Goal: Task Accomplishment & Management: Manage account settings

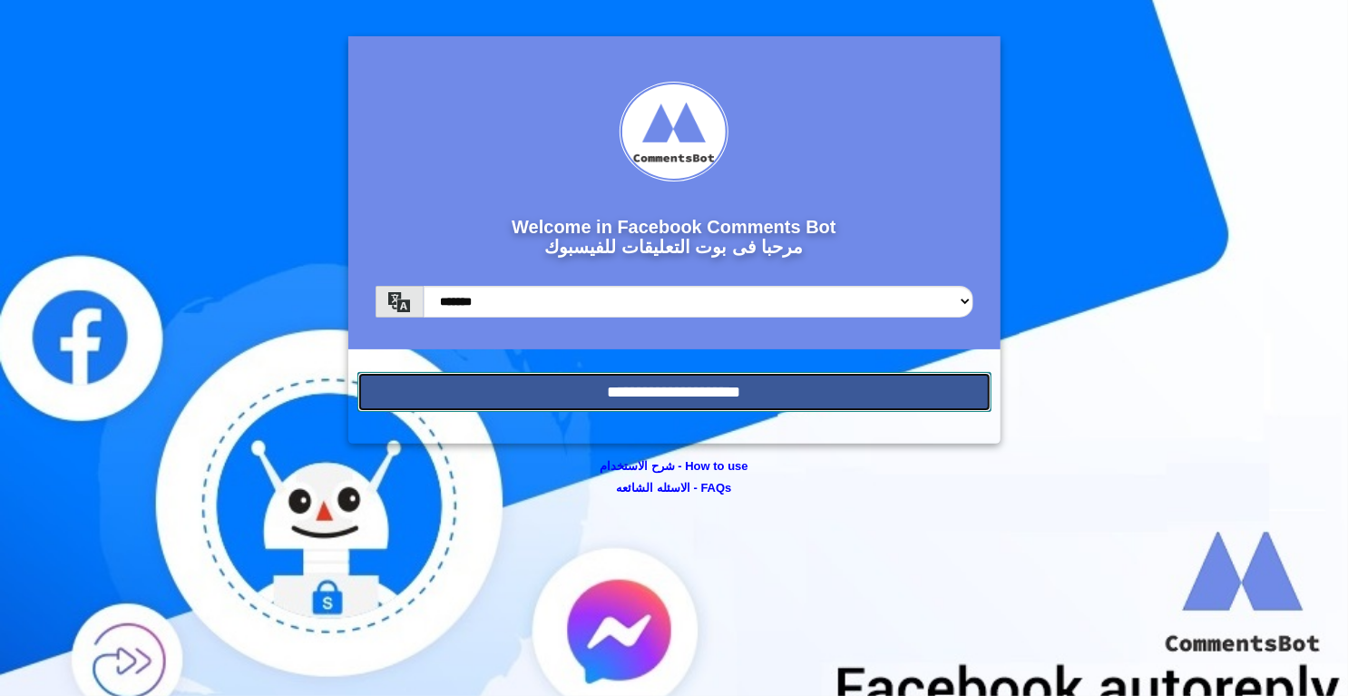
click at [706, 401] on input "**********" at bounding box center [674, 392] width 634 height 40
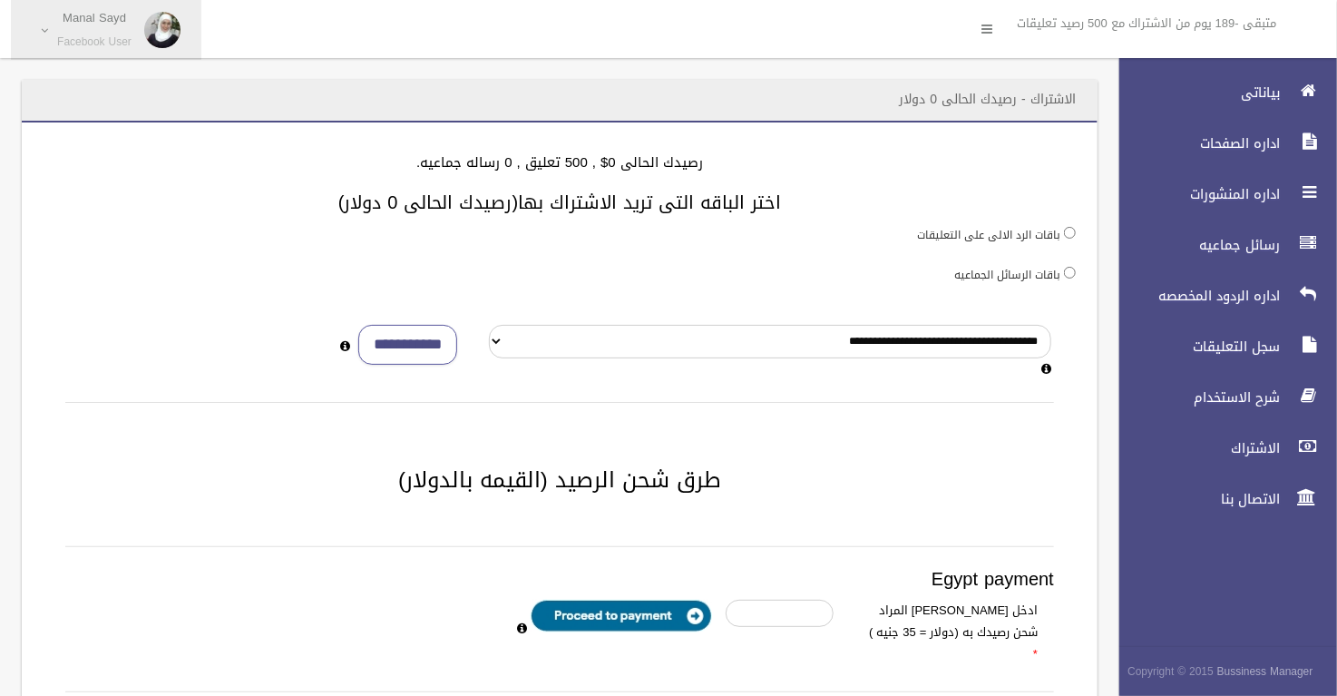
click at [91, 29] on span "Manal Sayd Facebook User" at bounding box center [94, 30] width 93 height 38
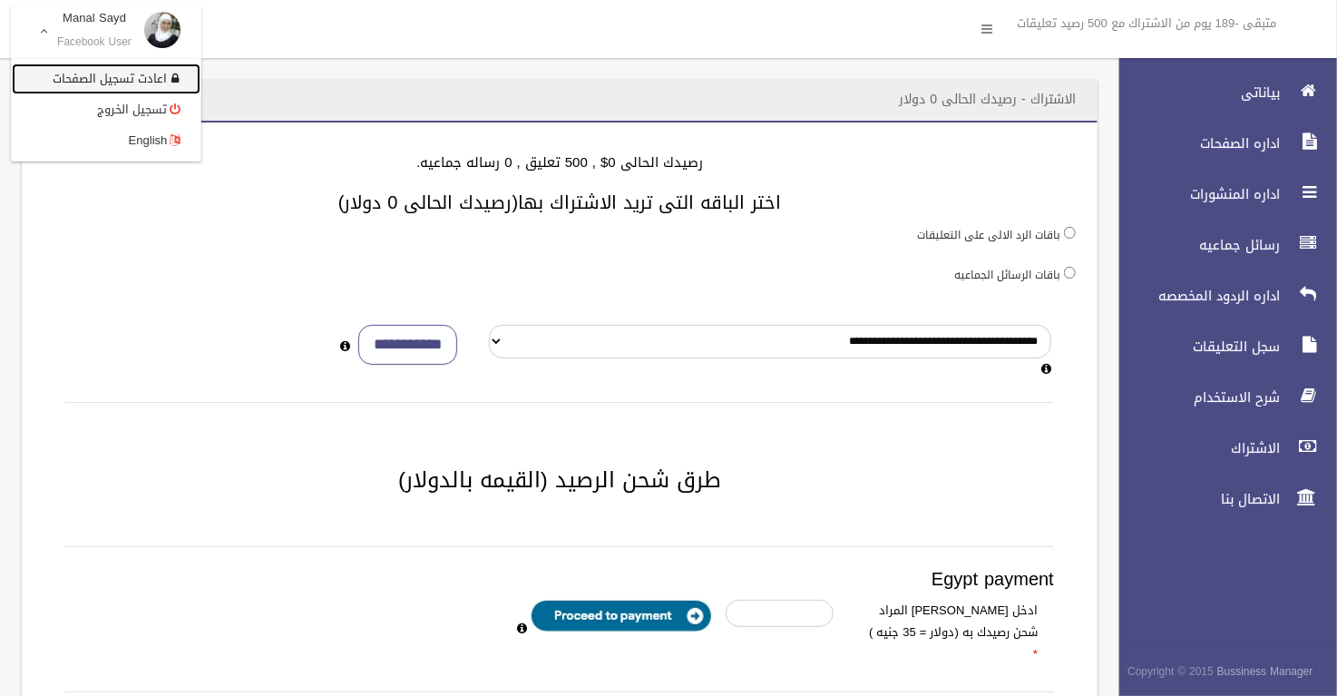
click at [130, 83] on link "اعادت تسجيل الصفحات" at bounding box center [106, 79] width 189 height 31
